Goal: Task Accomplishment & Management: Manage account settings

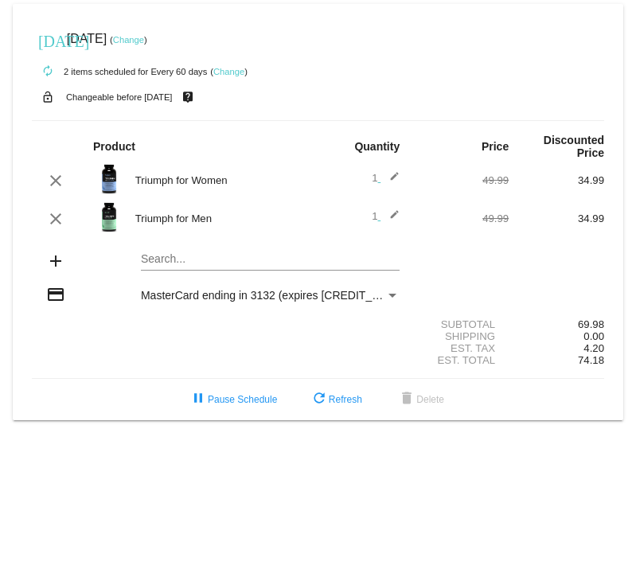
click at [228, 70] on link "Change" at bounding box center [228, 72] width 31 height 10
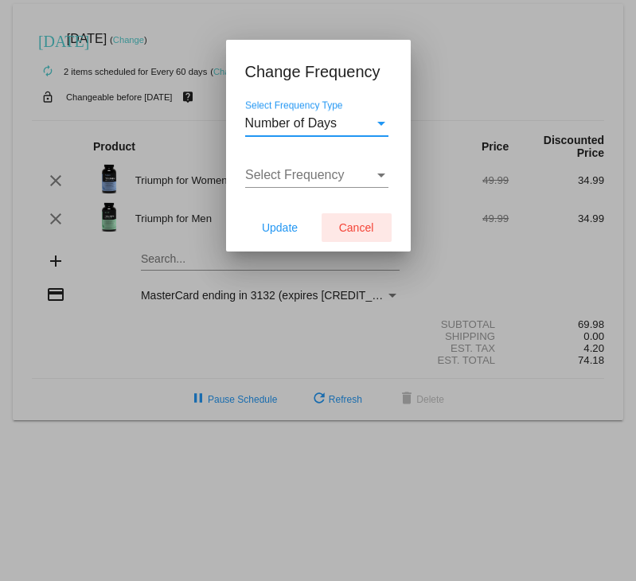
click at [346, 228] on span "Cancel" at bounding box center [356, 227] width 35 height 13
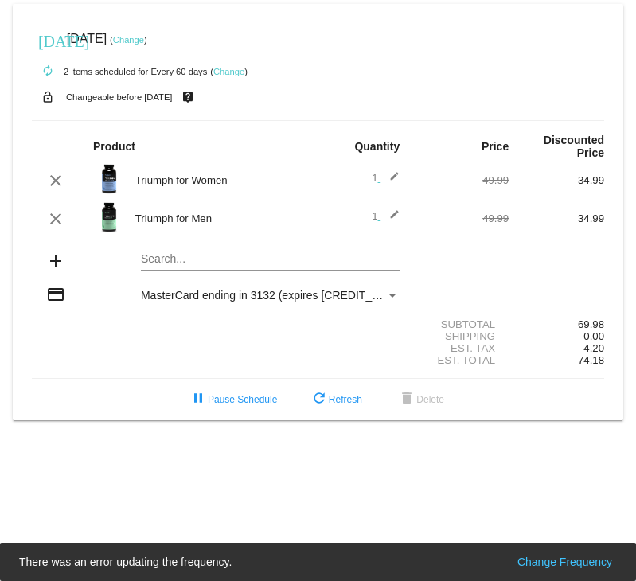
click at [164, 264] on mat-card "[DATE] [DATE] ( Change ) autorenew 2 items scheduled for Every 60 days ( Change…" at bounding box center [318, 212] width 611 height 416
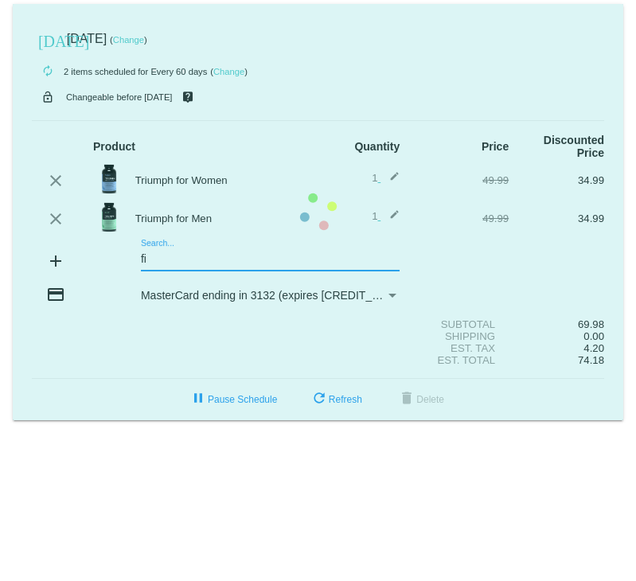
type input "f"
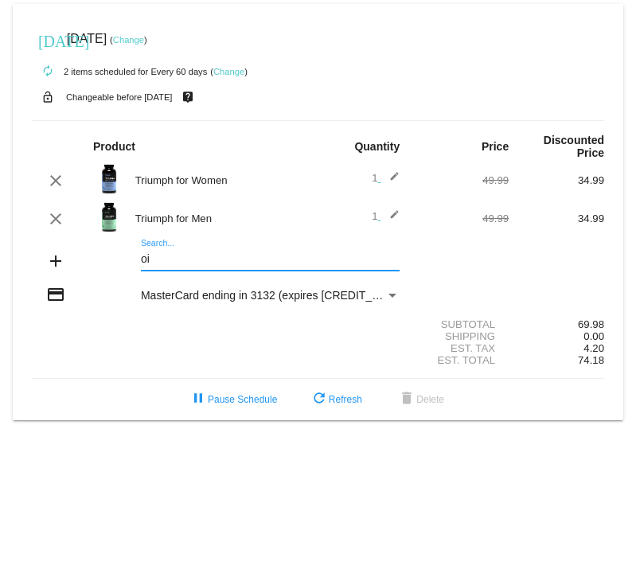
type input "o"
click at [166, 260] on mat-card "[DATE] [DATE] ( Change ) autorenew 2 items scheduled for Every 60 days ( Change…" at bounding box center [318, 212] width 611 height 416
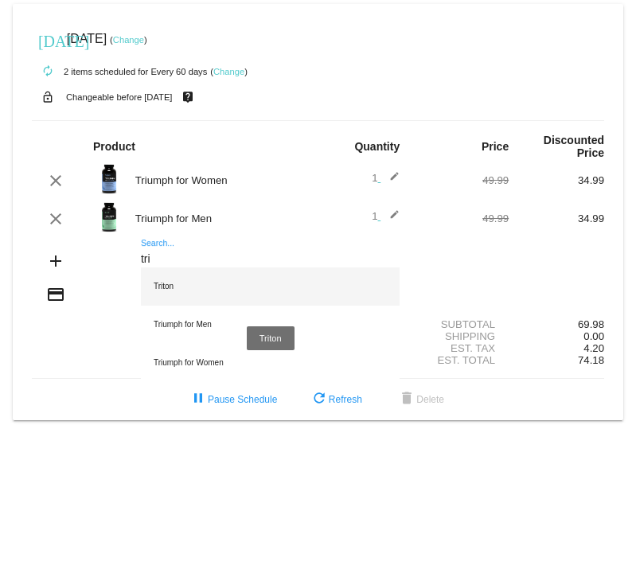
type input "tri"
click at [167, 287] on div "Triton" at bounding box center [270, 287] width 259 height 38
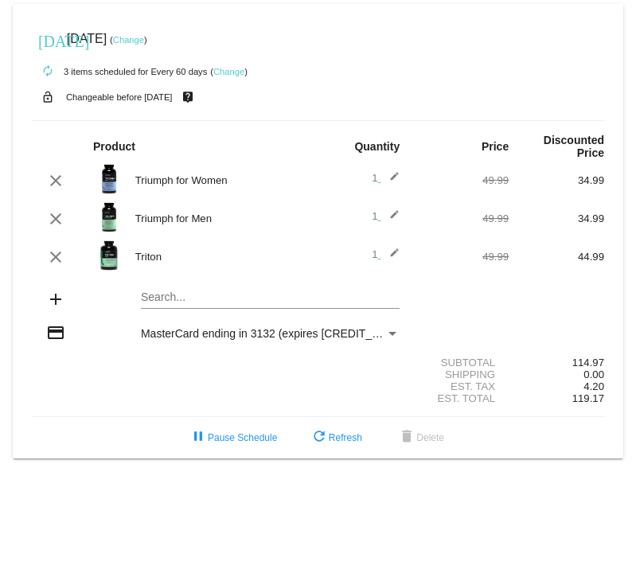
click at [395, 255] on mat-icon "edit" at bounding box center [390, 257] width 19 height 19
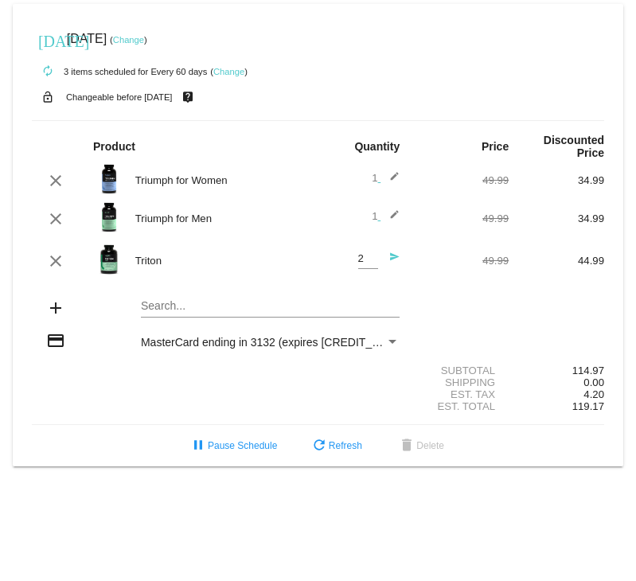
type input "2"
click at [371, 256] on input "2" at bounding box center [368, 259] width 20 height 12
click at [446, 72] on div "autorenew 3 items scheduled for Every 60 days ( Change )" at bounding box center [318, 71] width 573 height 32
click at [438, 315] on div "add Search..." at bounding box center [318, 309] width 573 height 45
click at [572, 316] on div "add Search..." at bounding box center [318, 309] width 573 height 45
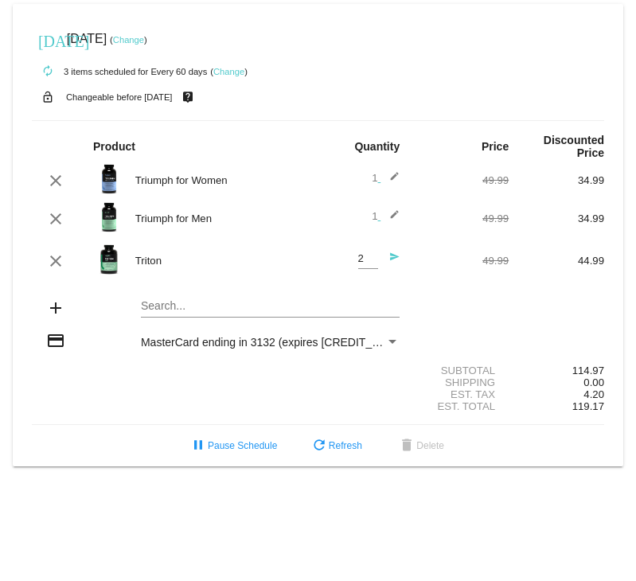
click at [395, 251] on div "2 Quantity send" at bounding box center [366, 261] width 68 height 43
click at [396, 260] on mat-icon "send" at bounding box center [390, 261] width 19 height 19
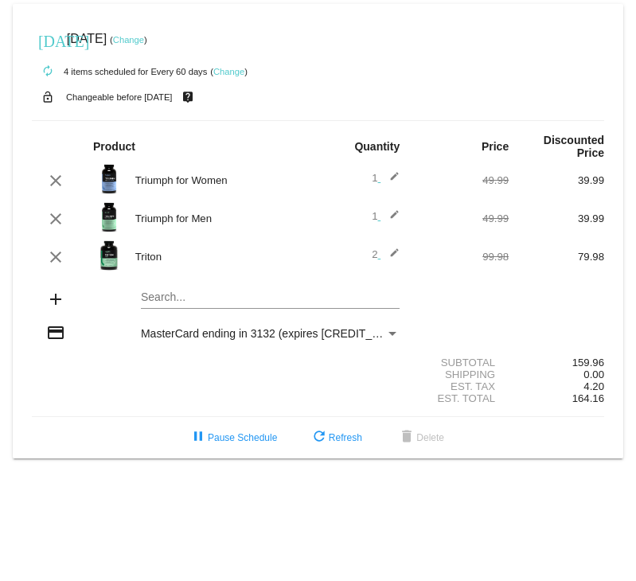
click at [144, 41] on link "Change" at bounding box center [128, 40] width 31 height 10
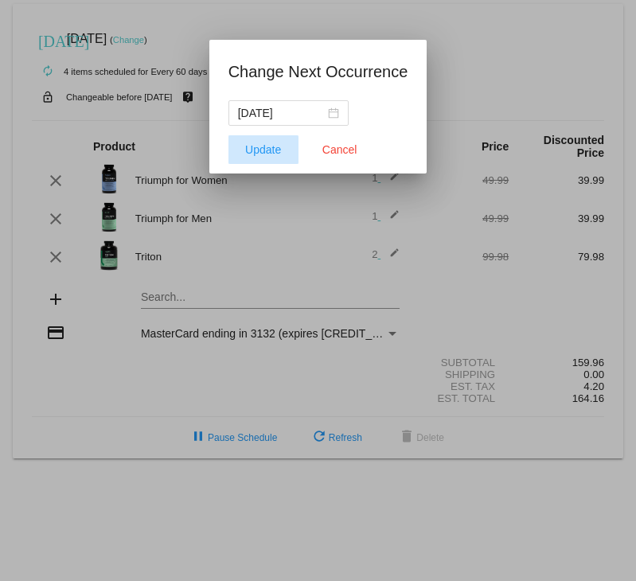
click at [260, 152] on span "Update" at bounding box center [263, 149] width 36 height 13
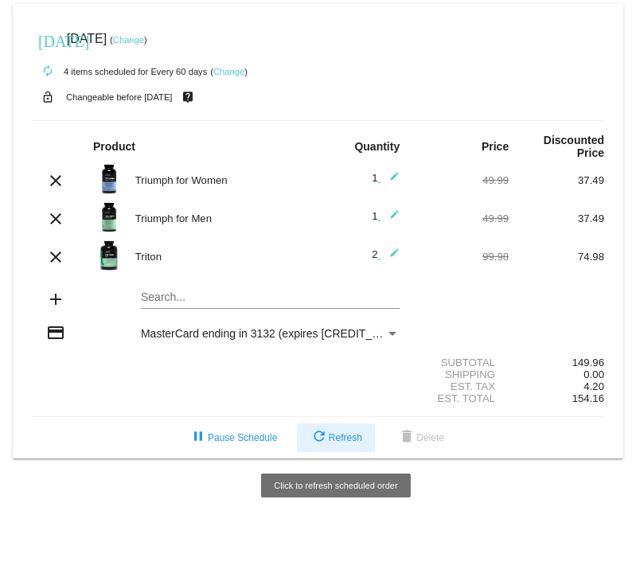
click at [331, 437] on span "refresh Refresh" at bounding box center [336, 437] width 53 height 11
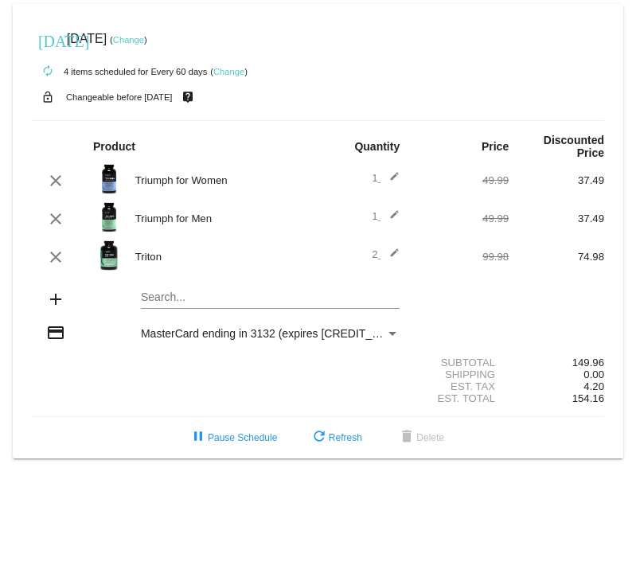
click at [144, 36] on link "Change" at bounding box center [128, 40] width 31 height 10
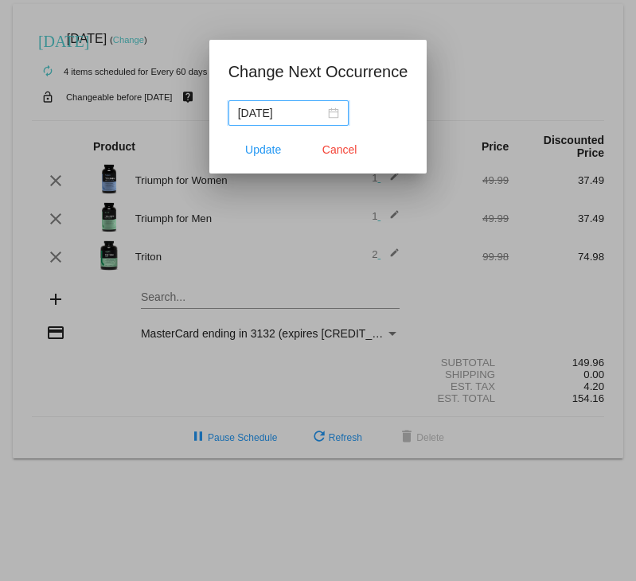
click at [296, 111] on input "[DATE]" at bounding box center [281, 113] width 87 height 18
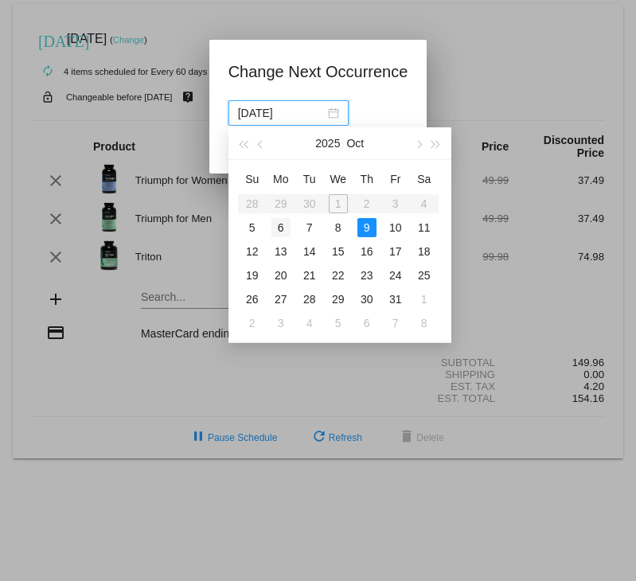
click at [279, 226] on div "6" at bounding box center [281, 227] width 19 height 19
type input "[DATE]"
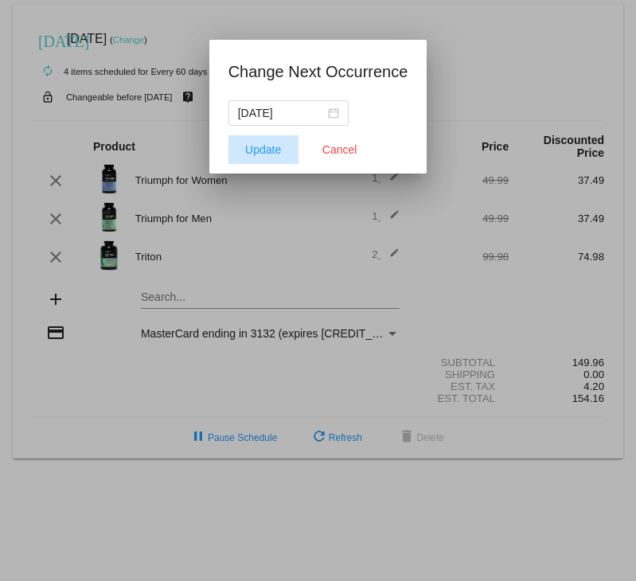
click at [263, 148] on span "Update" at bounding box center [263, 149] width 36 height 13
